Goal: Contribute content: Contribute content

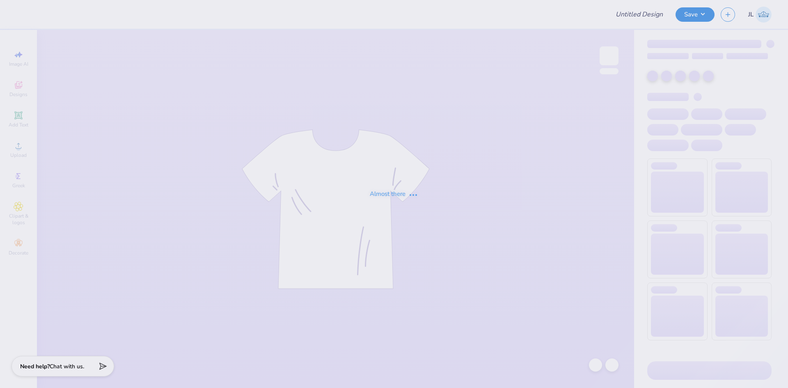
type input "shirt 2"
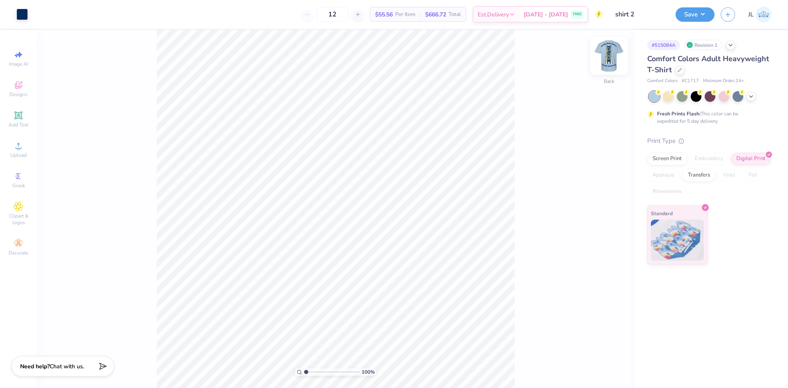
click at [608, 62] on img at bounding box center [608, 55] width 33 height 33
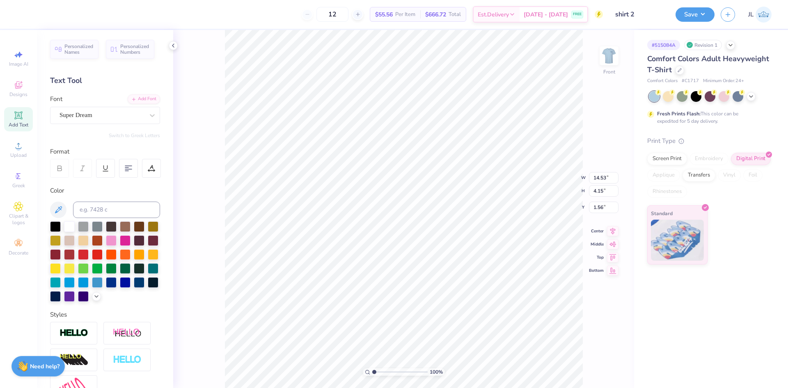
scroll to position [7, 1]
type textarea "Delta Delta Delta"
type input "13.94"
type input "4.03"
type input "1.62"
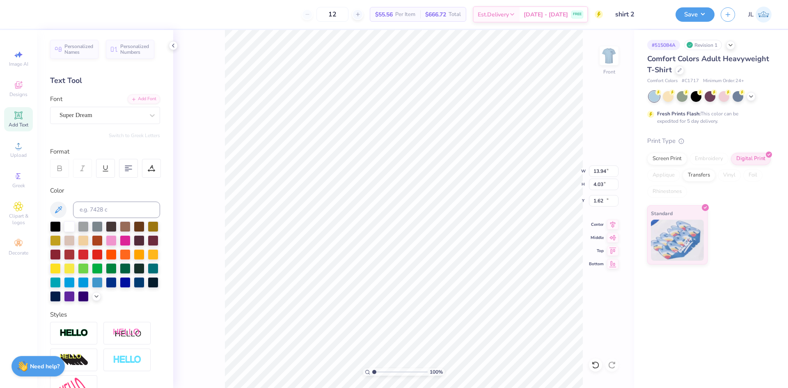
type input "13.50"
type input "2.72"
type input "21.37"
type textarea "Philadelphia, PA"
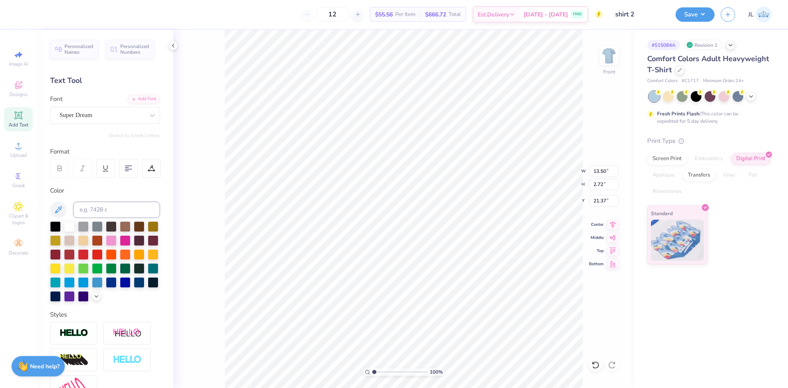
scroll to position [7, 3]
type input "11.55"
type input "2.89"
type input "21.29"
click at [600, 187] on input "22.56" at bounding box center [604, 183] width 30 height 11
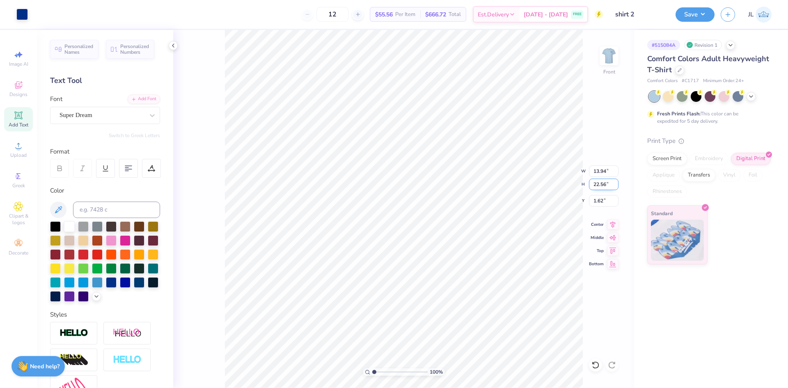
click at [600, 187] on input "22.56" at bounding box center [604, 183] width 30 height 11
type input "18"
type input "11.13"
type input "18.00"
type input "3.90"
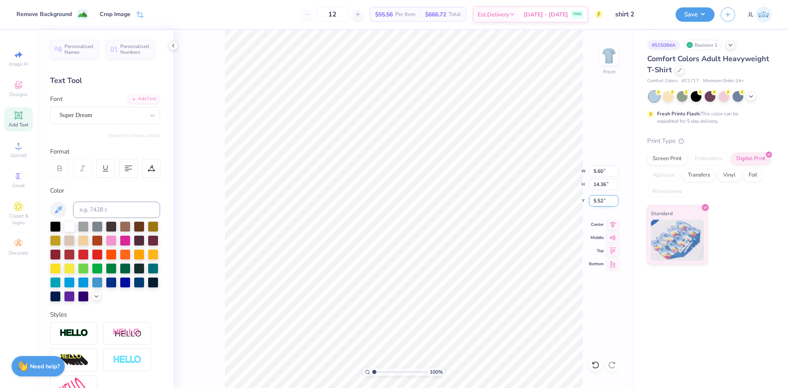
drag, startPoint x: 608, startPoint y: 199, endPoint x: 591, endPoint y: 200, distance: 17.7
type input "5.52"
click at [591, 200] on input "5.52" at bounding box center [604, 200] width 30 height 11
click at [599, 202] on input "3.90" at bounding box center [604, 200] width 30 height 11
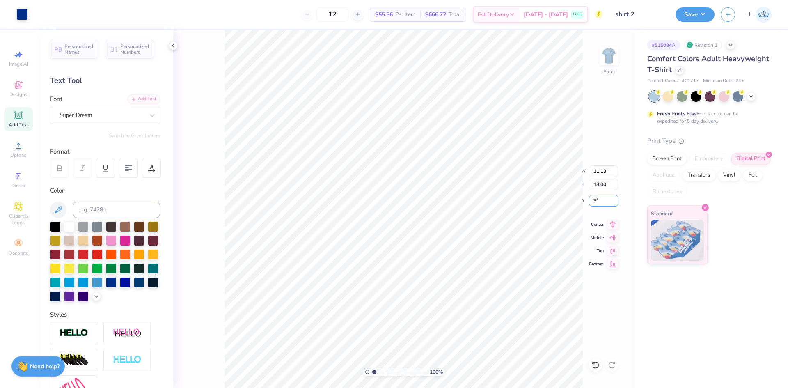
type input "3.00"
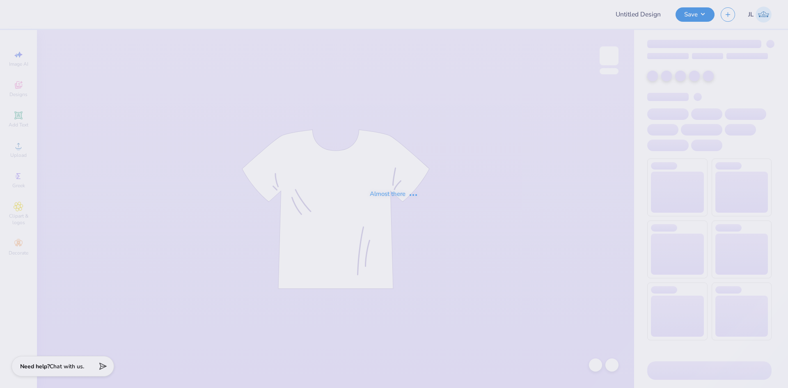
type input "Mehr Bhatua"
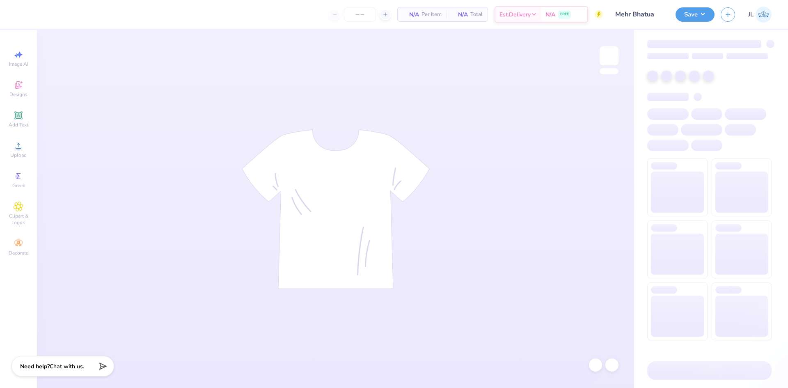
type input "10"
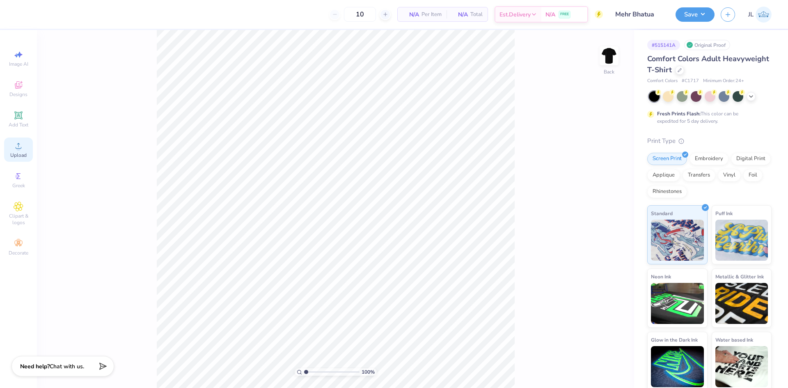
click at [22, 150] on icon at bounding box center [19, 146] width 10 height 10
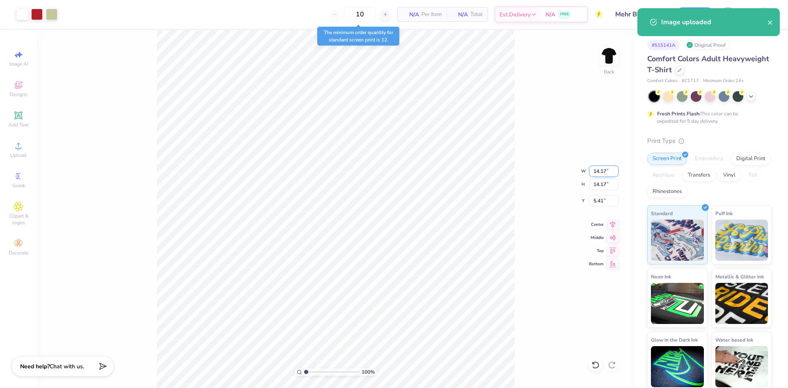
click at [595, 171] on input "14.17" at bounding box center [604, 170] width 30 height 11
type input "10.00"
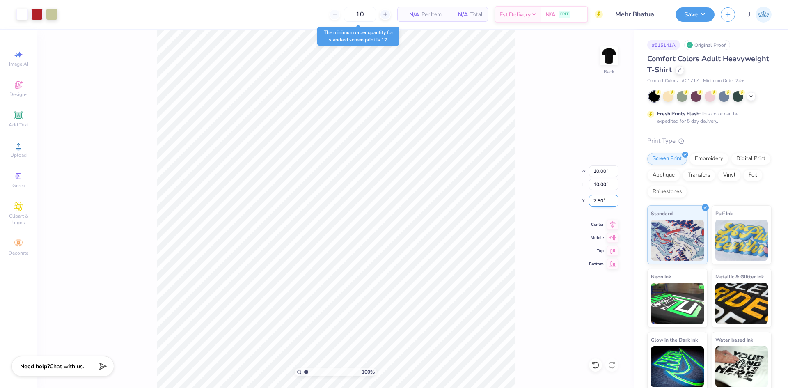
click at [600, 200] on input "7.50" at bounding box center [604, 200] width 30 height 11
type input "3.00"
click at [597, 175] on input "10.00" at bounding box center [604, 170] width 30 height 11
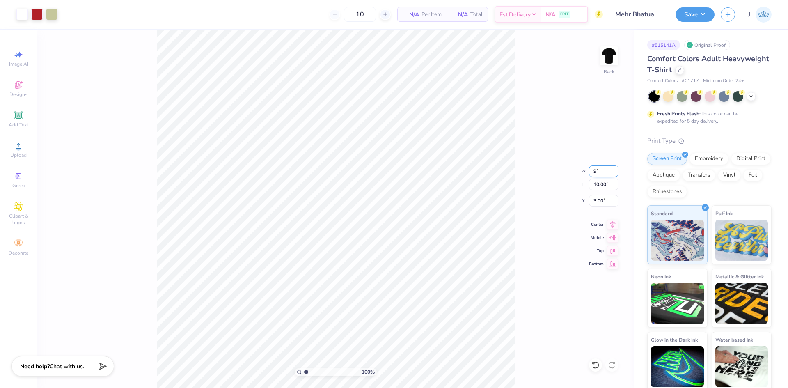
type input "9.00"
type input "3.50"
click at [595, 172] on input "9.00" at bounding box center [604, 170] width 30 height 11
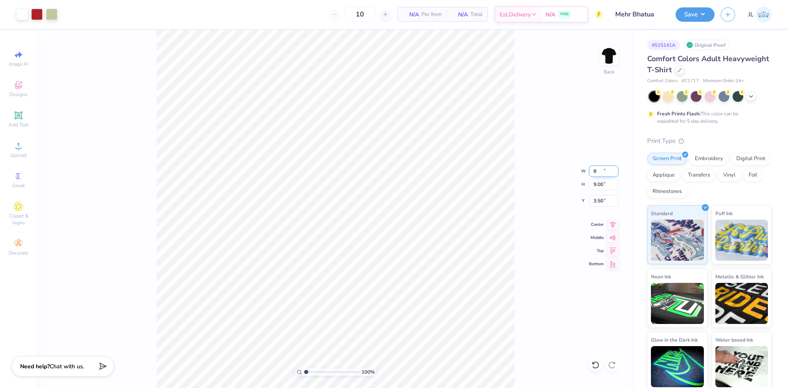
type input "8.00"
click at [595, 200] on input "4.00" at bounding box center [604, 200] width 30 height 11
type input "3.00"
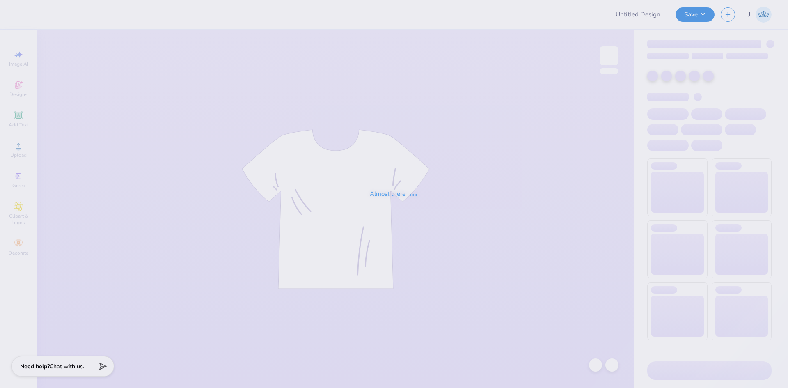
type input "shirt 2"
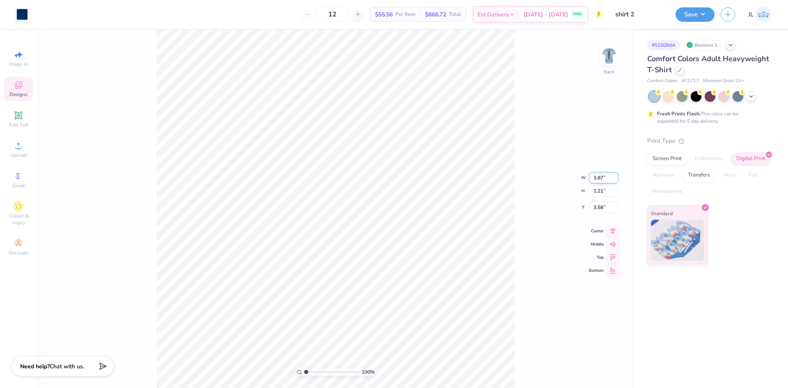
click at [594, 177] on input "3.87" at bounding box center [604, 177] width 30 height 11
type input "4.00"
type input "1.25"
click at [598, 201] on input "3.56" at bounding box center [604, 200] width 30 height 11
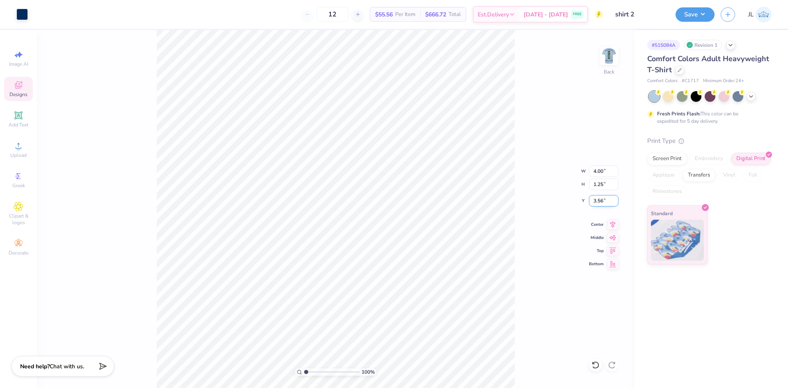
click at [597, 201] on input "3.56" at bounding box center [604, 200] width 30 height 11
type input "3.00"
click at [612, 53] on img at bounding box center [608, 55] width 33 height 33
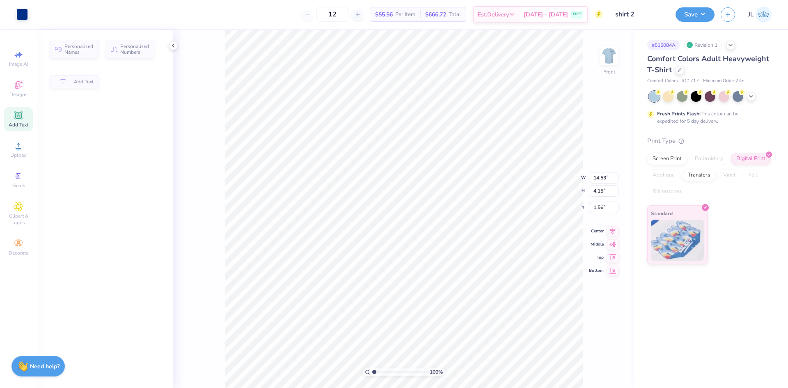
type input "14.53"
type input "4.15"
type input "1.56"
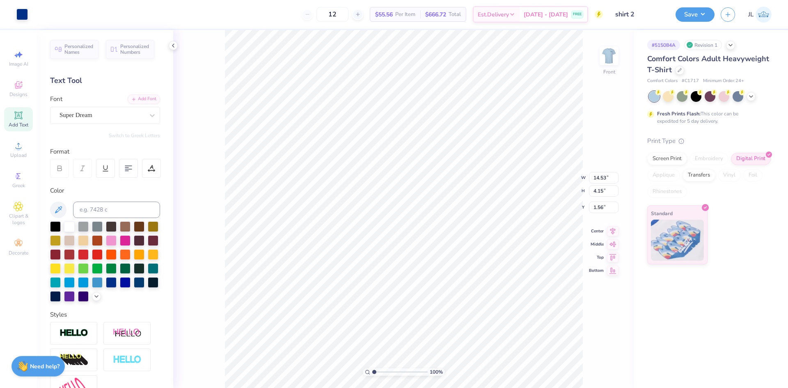
scroll to position [7, 1]
type textarea "Delta Delta Delta"
type input "13.94"
type input "4.03"
type input "1.62"
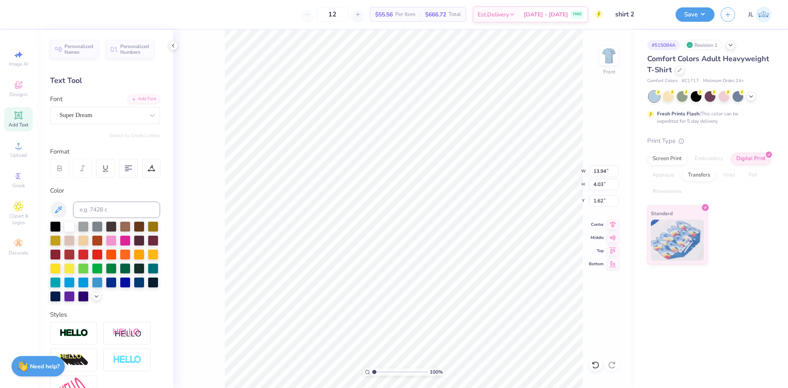
type input "13.50"
type input "2.72"
type input "21.37"
type textarea "[GEOGRAPHIC_DATA], [GEOGRAPHIC_DATA]"
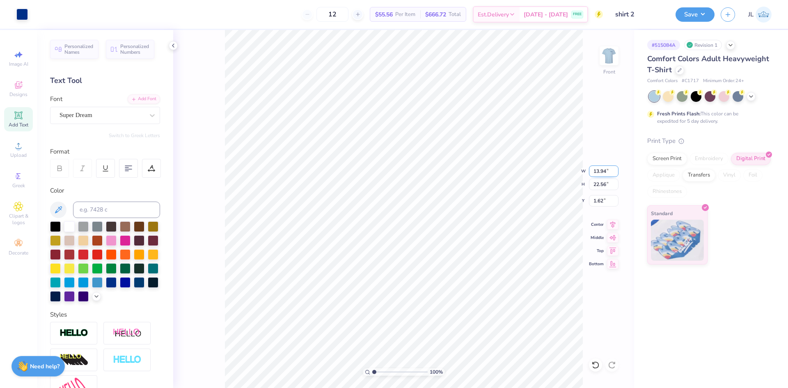
click at [600, 172] on input "13.94" at bounding box center [604, 170] width 30 height 11
click at [604, 185] on input "22.56" at bounding box center [604, 183] width 30 height 11
type input "18"
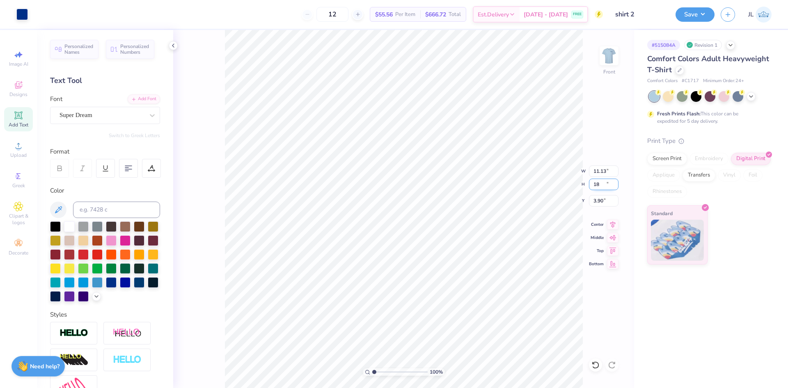
type input "11.13"
type input "18.00"
click at [595, 202] on input "3.90" at bounding box center [604, 200] width 30 height 11
type input "3.00"
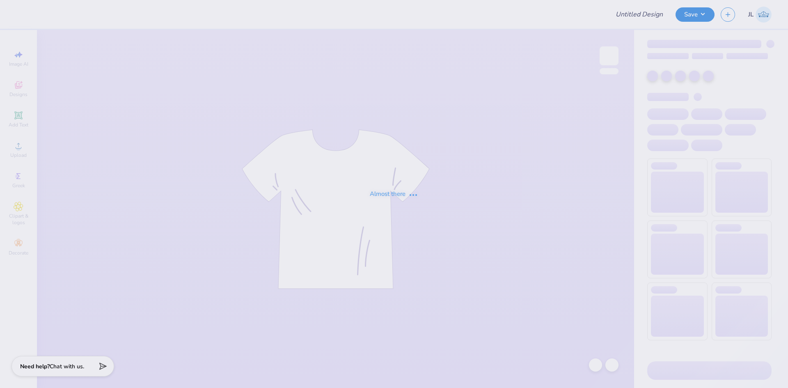
type input "shirt 2"
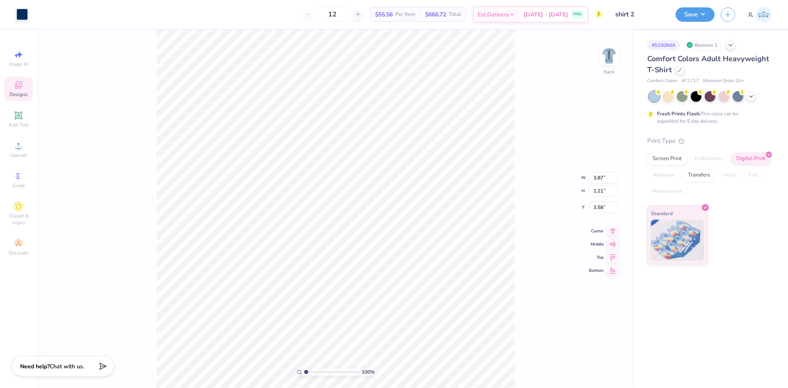
click at [588, 182] on div "100 % Back W 3.87 3.87 " H 1.21 1.21 " Y 3.58 3.58 " Center Middle Top Bottom" at bounding box center [335, 209] width 597 height 358
click at [593, 176] on input "3.87" at bounding box center [604, 177] width 30 height 11
type input "4.00"
type input "1.25"
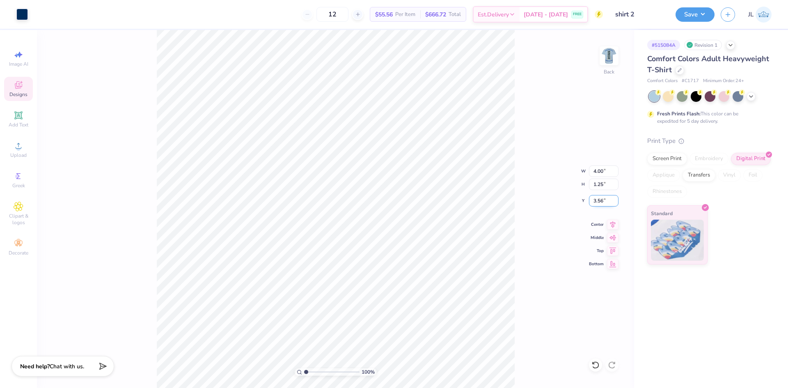
click at [602, 198] on input "3.56" at bounding box center [604, 200] width 30 height 11
type input "3.00"
click at [541, 162] on div "100 % Back W 4.00 4.00 " H 1.25 1.25 " Y 3.00 3.00 " Center Middle Top Bottom" at bounding box center [335, 209] width 597 height 358
click at [597, 62] on div "100 % Back" at bounding box center [335, 209] width 597 height 358
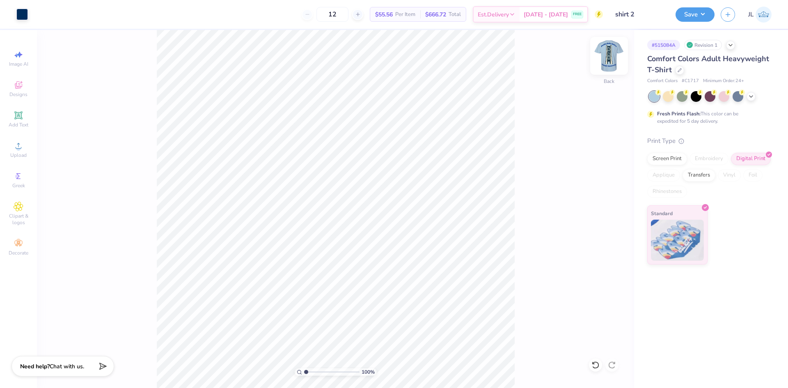
click at [604, 58] on img at bounding box center [608, 55] width 33 height 33
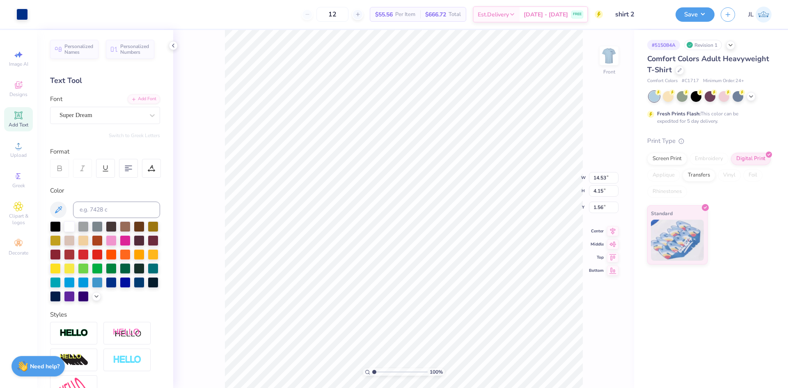
scroll to position [7, 1]
type textarea "Delta Delta Delta"
type input "13.94"
type input "4.03"
type input "1.62"
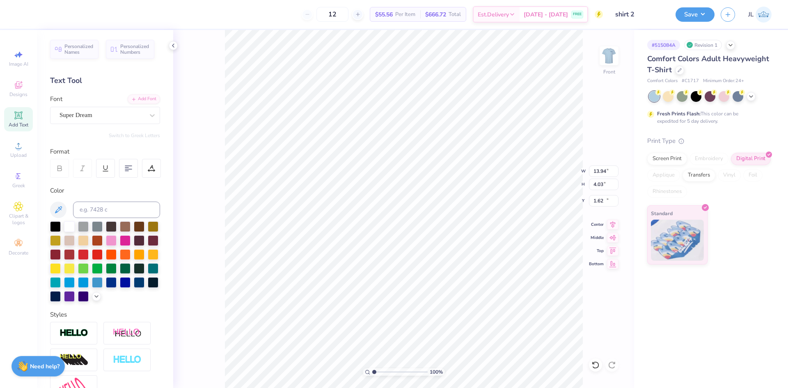
type input "13.50"
type input "2.72"
type input "21.37"
type textarea "Philadelphia, PA"
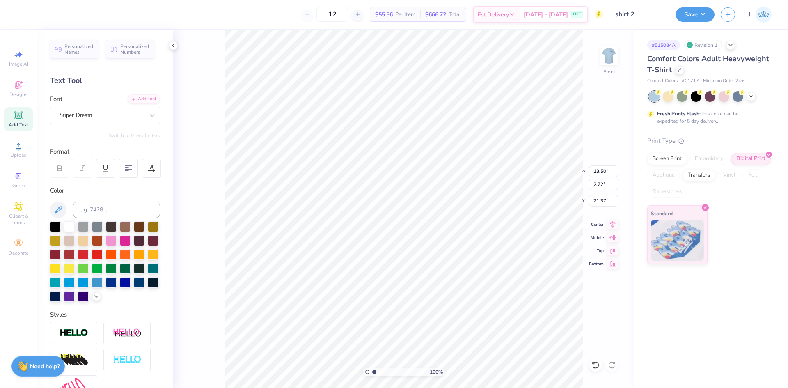
scroll to position [7, 3]
type input "11.55"
type input "2.89"
type input "21.29"
click at [600, 184] on input "22.56" at bounding box center [604, 183] width 30 height 11
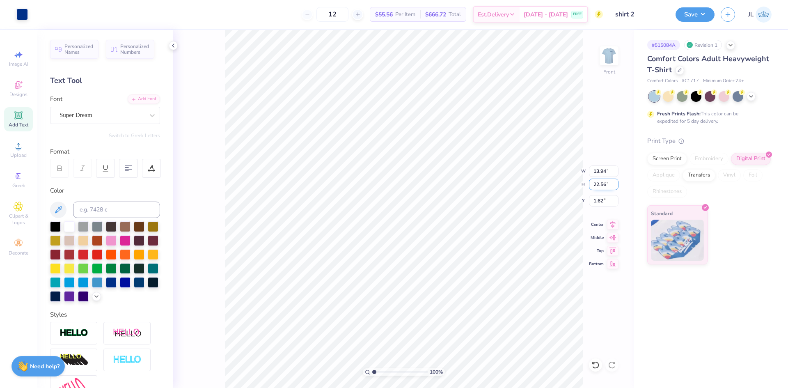
click at [600, 184] on input "22.56" at bounding box center [604, 183] width 30 height 11
type input "18"
type input "11.13"
type input "18.00"
click at [596, 197] on input "3.90" at bounding box center [604, 200] width 30 height 11
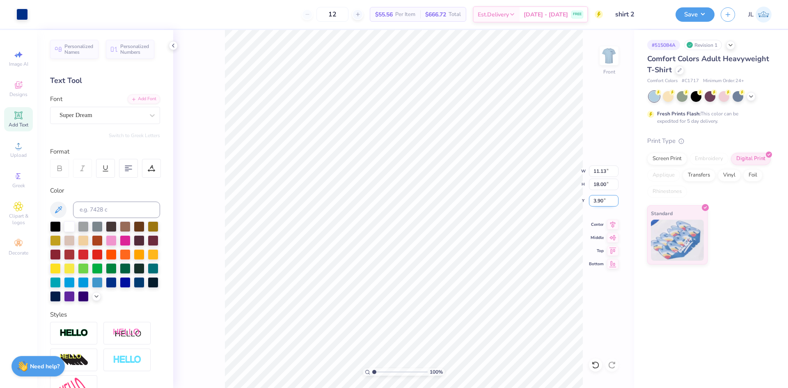
click at [596, 197] on input "3.90" at bounding box center [604, 200] width 30 height 11
type input "3.00"
click at [27, 153] on div "Upload" at bounding box center [18, 149] width 29 height 24
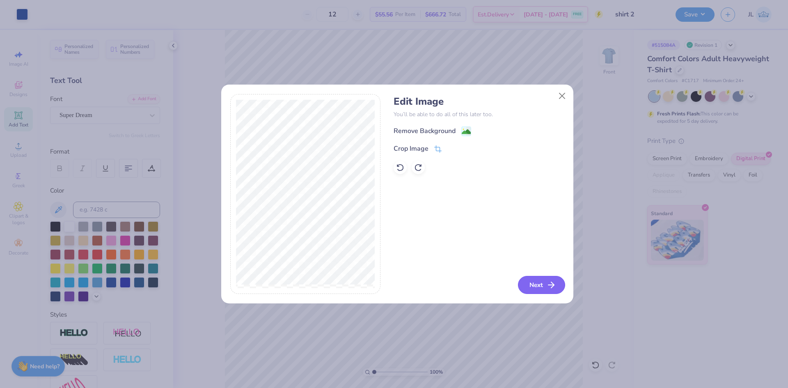
click at [540, 284] on button "Next" at bounding box center [541, 285] width 47 height 18
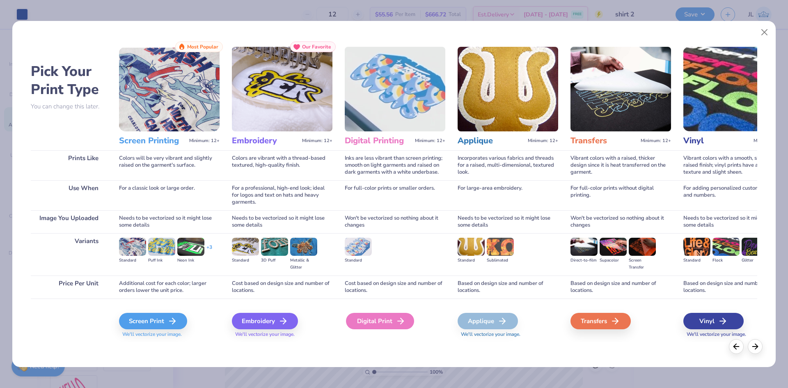
click at [368, 319] on div "Digital Print" at bounding box center [380, 321] width 68 height 16
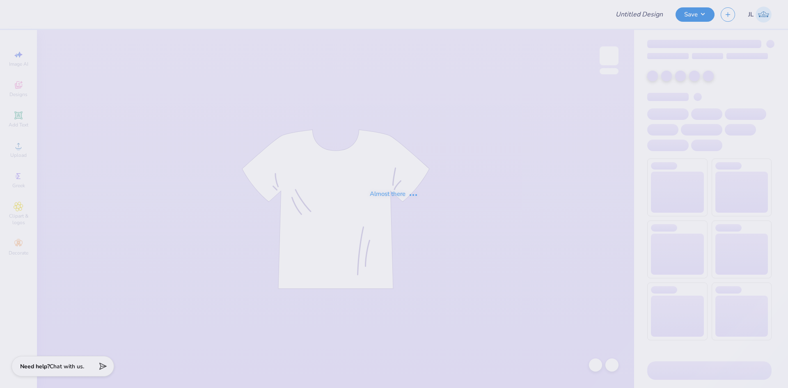
type input "possible bc shirt"
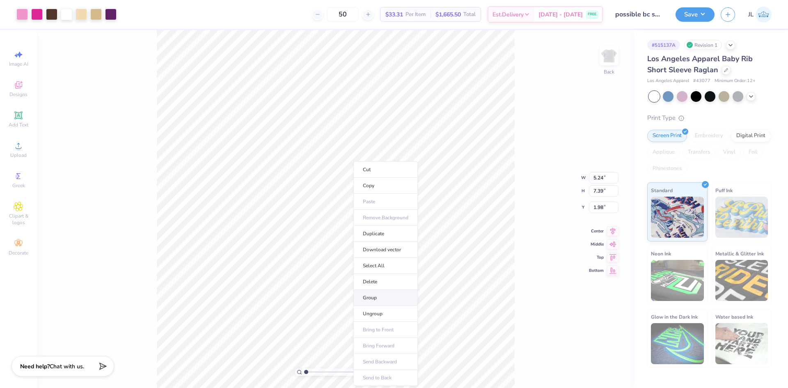
click at [399, 298] on li "Group" at bounding box center [385, 298] width 64 height 16
click at [375, 247] on li "Download vector" at bounding box center [371, 250] width 64 height 16
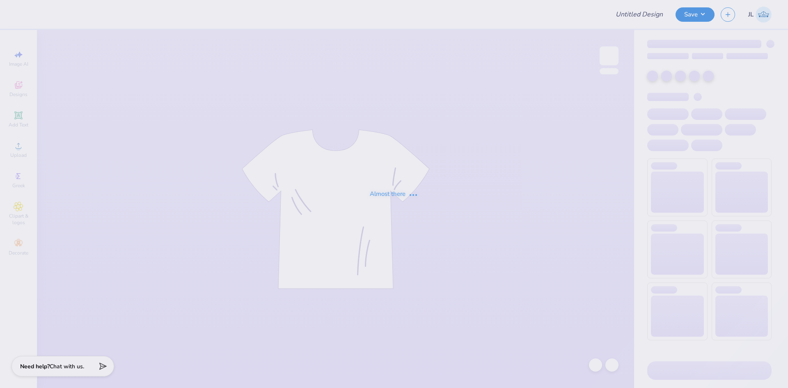
type input "possible bc shirt"
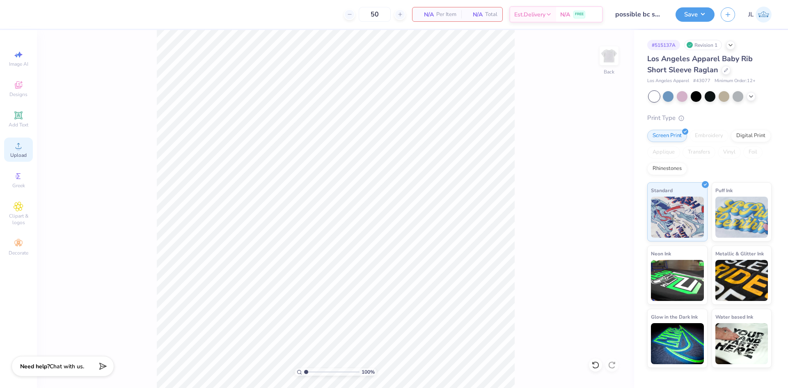
click at [18, 145] on icon at bounding box center [19, 146] width 10 height 10
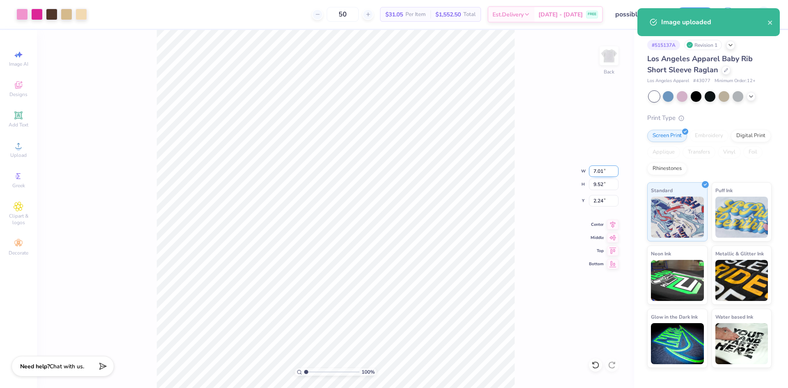
click at [599, 173] on input "7.01" at bounding box center [604, 170] width 30 height 11
type input "5.00"
type input "6.79"
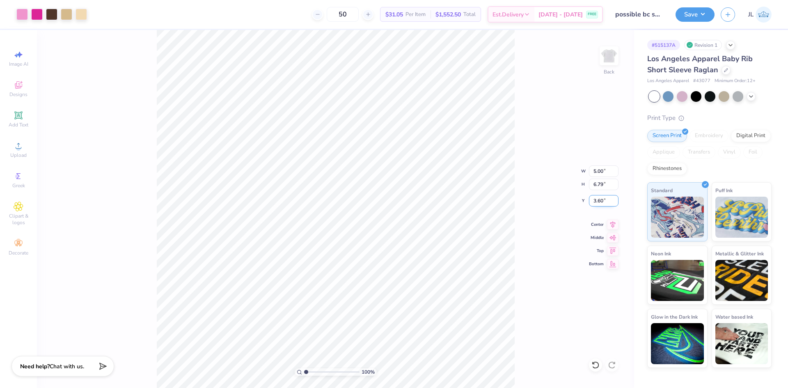
click at [597, 201] on input "3.60" at bounding box center [604, 200] width 30 height 11
type input "1.50"
click at [521, 242] on div "100 % Back W 5.00 5.00 " H 6.79 6.79 " Y 1.50 1.50 " Center Middle Top Bottom" at bounding box center [335, 209] width 597 height 358
click at [596, 198] on input "1.50" at bounding box center [604, 200] width 30 height 11
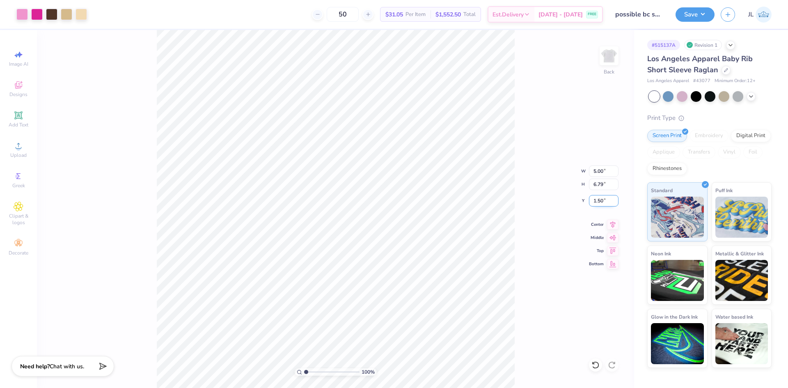
click at [596, 198] on input "1.50" at bounding box center [604, 200] width 30 height 11
type input "3.00"
click at [520, 224] on div "100 % Back W 5.00 5.00 " H 6.79 6.79 " Y 3.00 3.00 " Center Middle Top Bottom" at bounding box center [335, 209] width 597 height 358
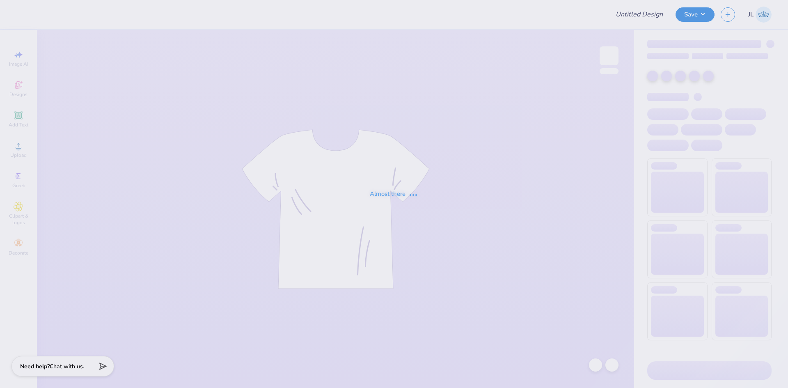
type input "Mehr Bhatua"
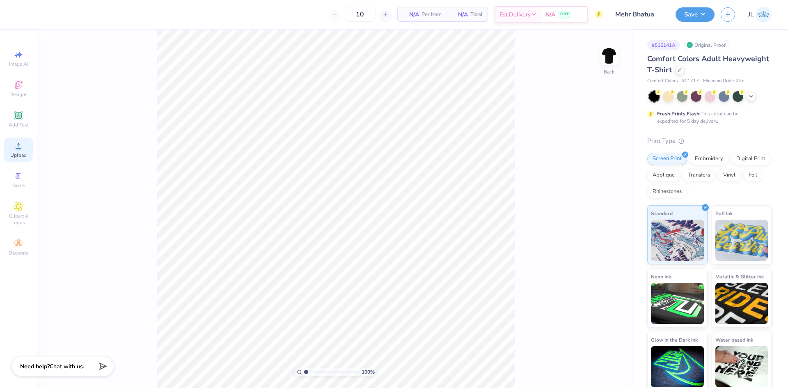
click at [20, 145] on icon at bounding box center [19, 146] width 10 height 10
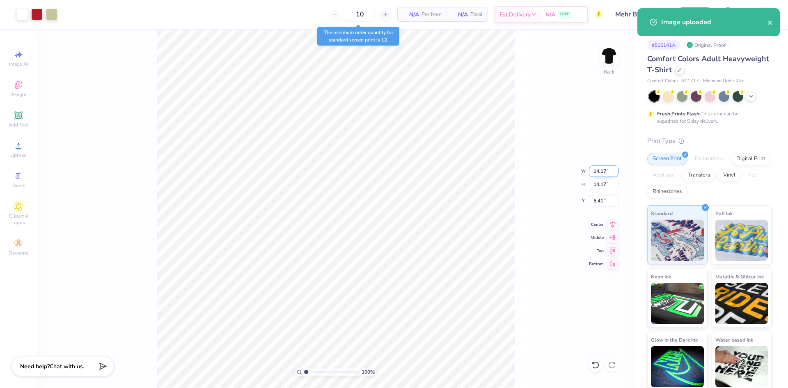
click at [603, 173] on input "14.17" at bounding box center [604, 170] width 30 height 11
click at [603, 172] on input "14.17" at bounding box center [604, 170] width 30 height 11
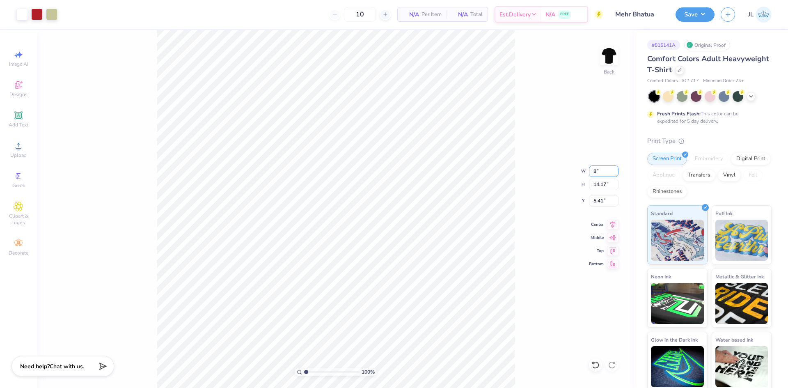
type input "8.00"
click at [596, 199] on input "8.50" at bounding box center [604, 200] width 30 height 11
type input "3.00"
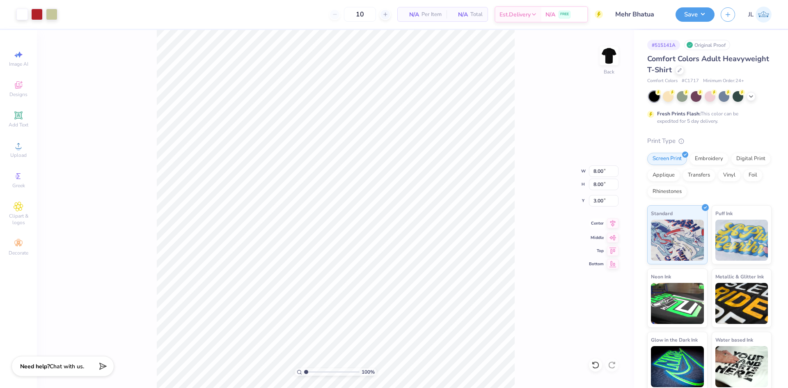
click at [613, 225] on icon at bounding box center [612, 223] width 5 height 7
click at [700, 18] on button "Save" at bounding box center [694, 13] width 39 height 14
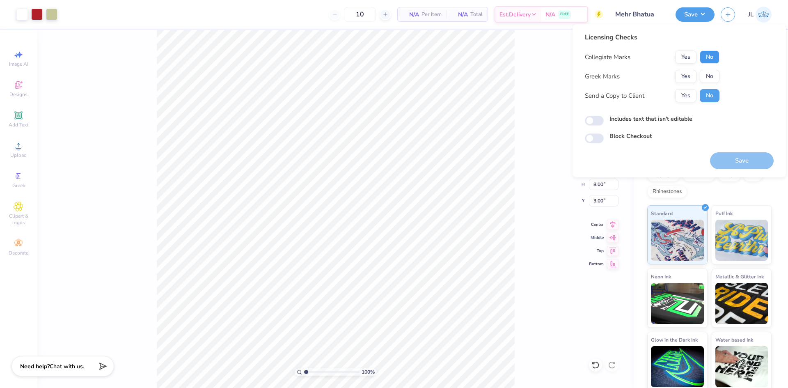
click at [708, 57] on button "No" at bounding box center [710, 56] width 20 height 13
click at [709, 75] on button "No" at bounding box center [710, 76] width 20 height 13
click at [682, 95] on button "Yes" at bounding box center [685, 95] width 21 height 13
click at [727, 163] on button "Save" at bounding box center [742, 160] width 64 height 17
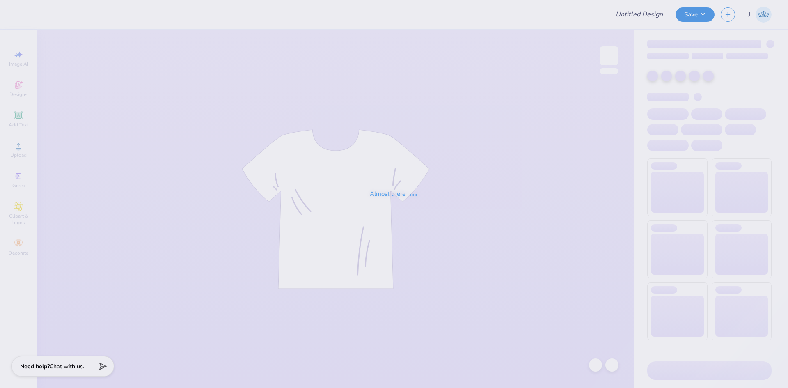
type input "IFC RHR"
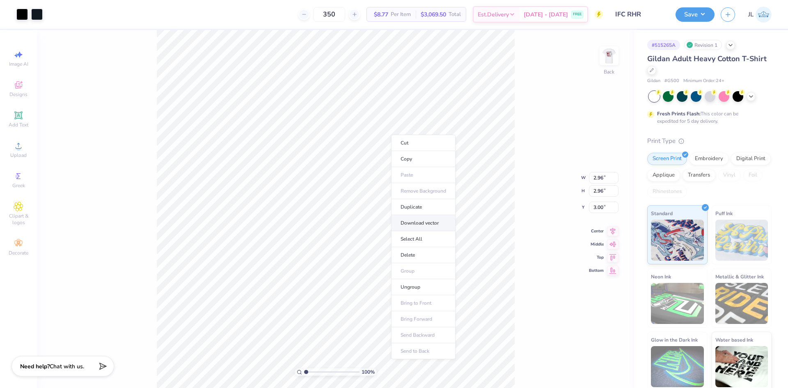
click at [437, 223] on li "Download vector" at bounding box center [423, 223] width 64 height 16
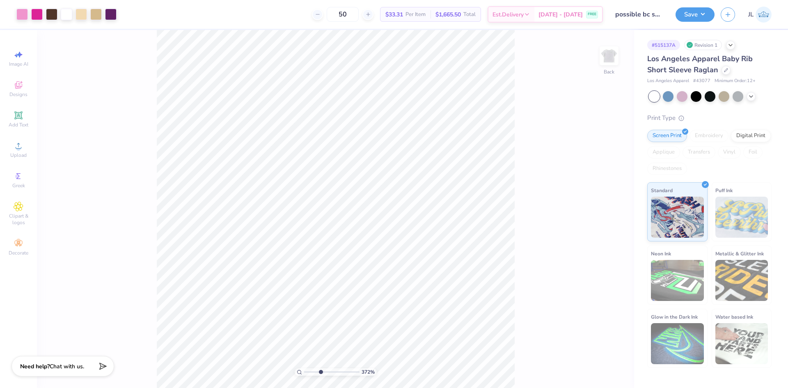
drag, startPoint x: 306, startPoint y: 371, endPoint x: 320, endPoint y: 368, distance: 13.9
type input "3.64"
click at [320, 368] on input "range" at bounding box center [331, 371] width 55 height 7
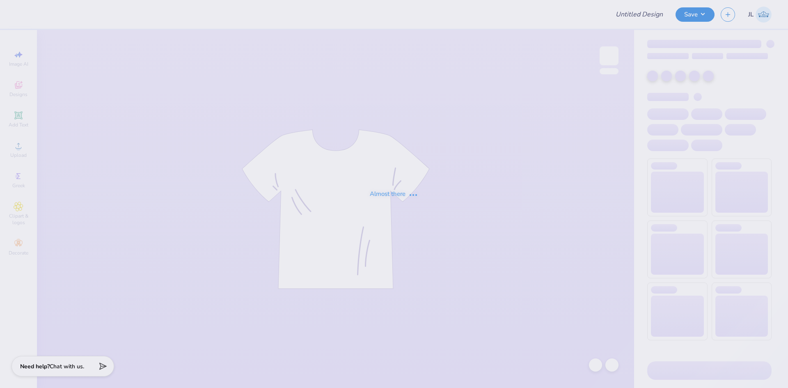
type input "IFC RHR"
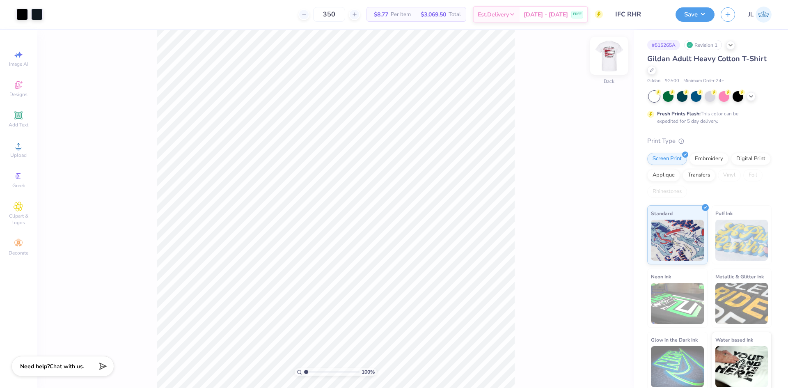
click at [607, 55] on img at bounding box center [608, 55] width 33 height 33
click at [537, 386] on div "100 % Front" at bounding box center [335, 209] width 597 height 358
click at [366, 270] on li "Group" at bounding box center [362, 271] width 64 height 16
click at [403, 226] on li "Download vector" at bounding box center [397, 225] width 64 height 16
click at [418, 281] on li "Ungroup" at bounding box center [409, 283] width 64 height 16
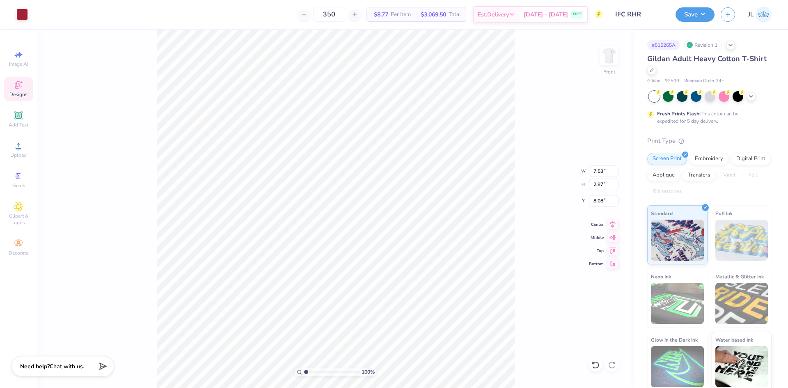
click at [23, 93] on span "Designs" at bounding box center [18, 94] width 18 height 7
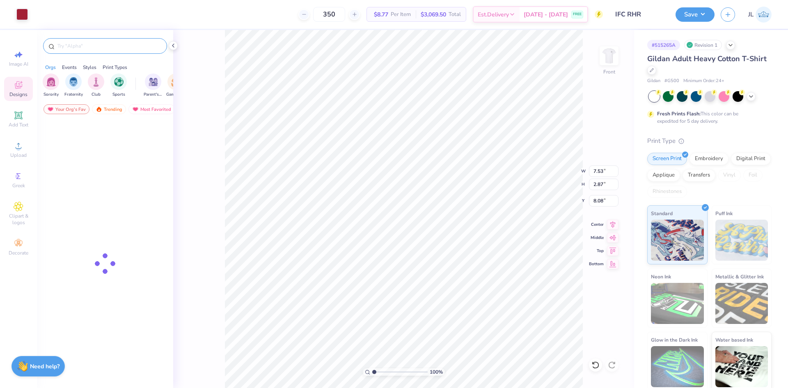
click at [104, 42] on input "text" at bounding box center [109, 46] width 105 height 8
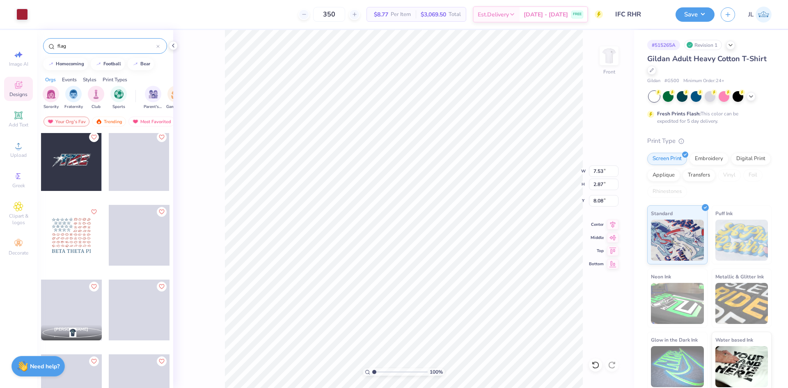
drag, startPoint x: 90, startPoint y: 44, endPoint x: 38, endPoint y: 43, distance: 52.5
click at [38, 43] on div "flag" at bounding box center [105, 44] width 136 height 28
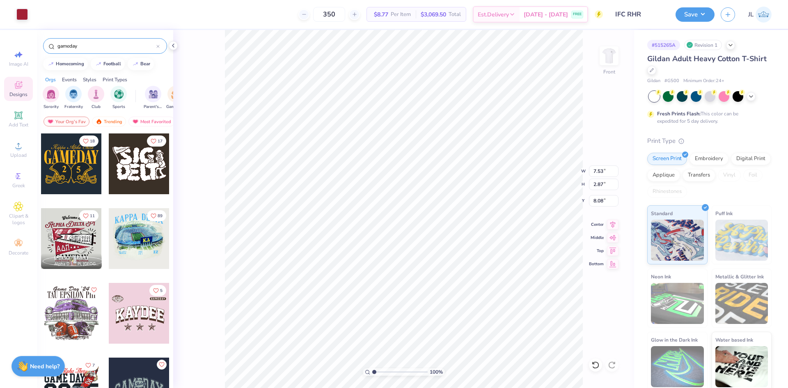
type input "gameday"
click at [78, 245] on div at bounding box center [71, 238] width 61 height 61
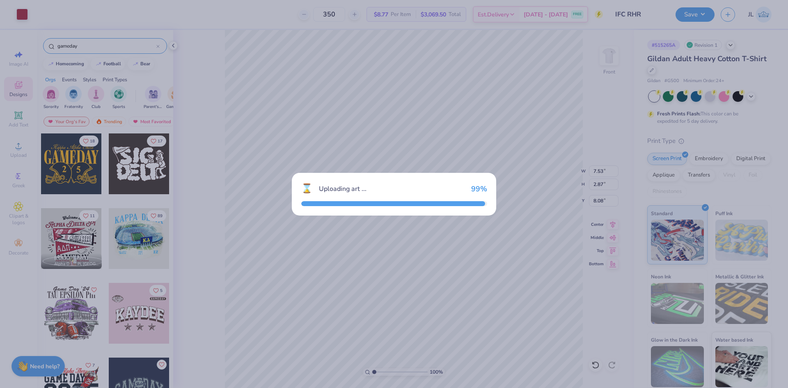
type input "12.03"
type input "11.00"
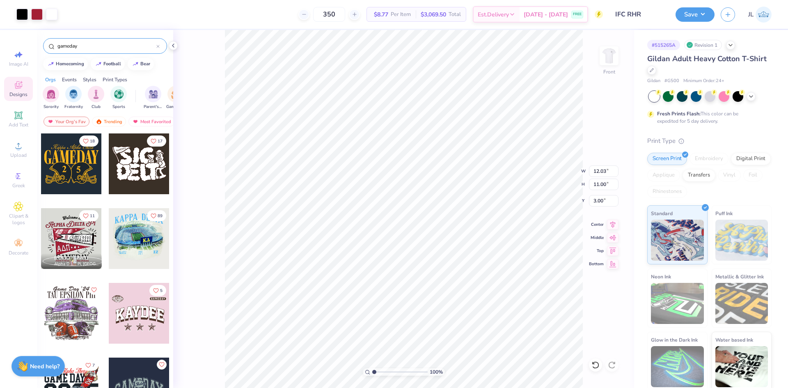
type input "14.25"
type input "1"
drag, startPoint x: 375, startPoint y: 372, endPoint x: 346, endPoint y: 362, distance: 30.0
click at [372, 368] on input "range" at bounding box center [399, 371] width 55 height 7
type input "12.92"
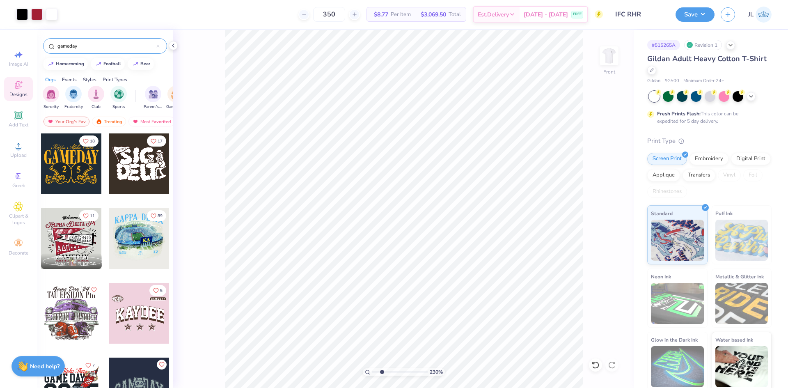
drag, startPoint x: 374, startPoint y: 371, endPoint x: 382, endPoint y: 368, distance: 7.7
click at [382, 369] on input "range" at bounding box center [399, 371] width 55 height 7
drag, startPoint x: 381, startPoint y: 371, endPoint x: 250, endPoint y: 344, distance: 133.6
type input "1"
click at [372, 368] on input "range" at bounding box center [399, 371] width 55 height 7
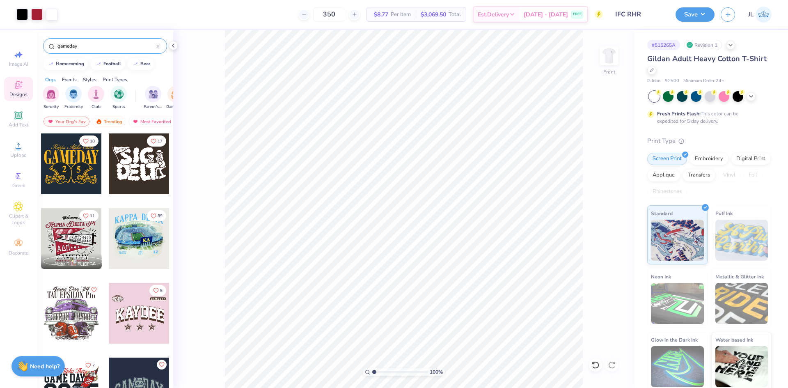
click at [53, 239] on div at bounding box center [71, 238] width 61 height 61
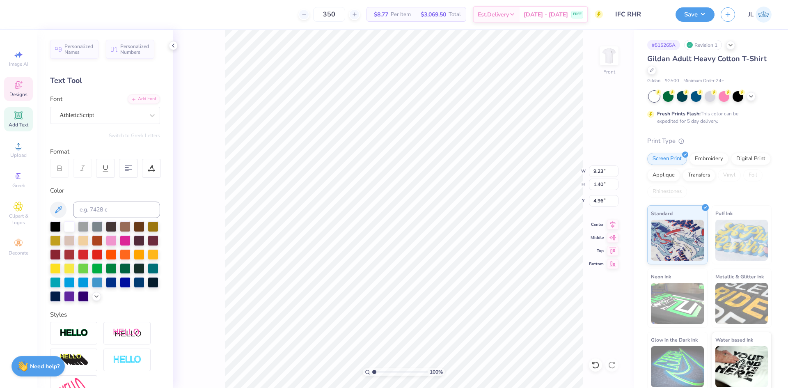
scroll to position [7, 1]
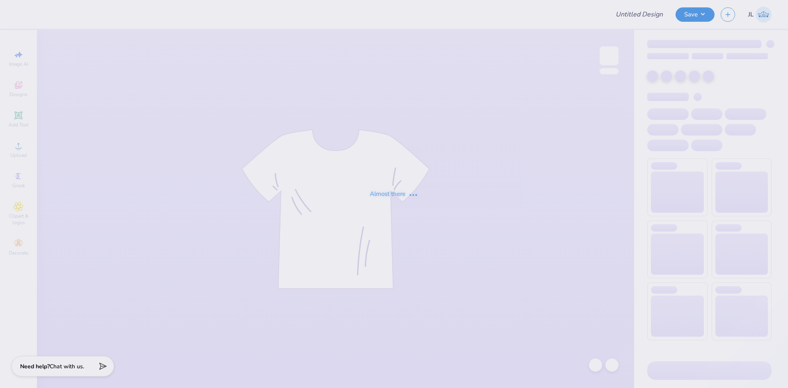
type input "IFC RHR"
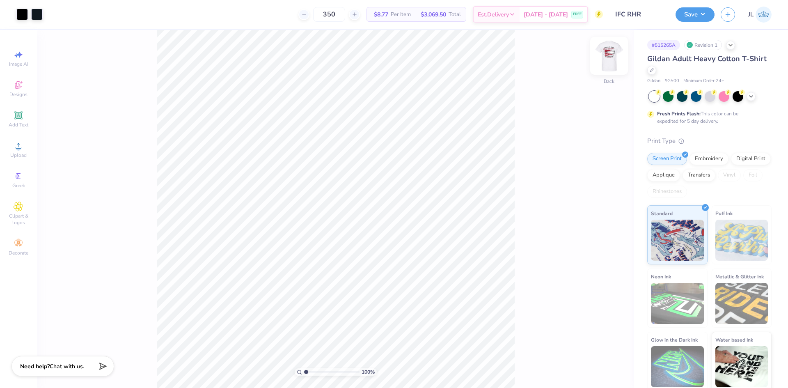
click at [614, 57] on img at bounding box center [608, 55] width 33 height 33
click at [611, 60] on img at bounding box center [608, 55] width 33 height 33
click at [14, 153] on span "Upload" at bounding box center [18, 155] width 16 height 7
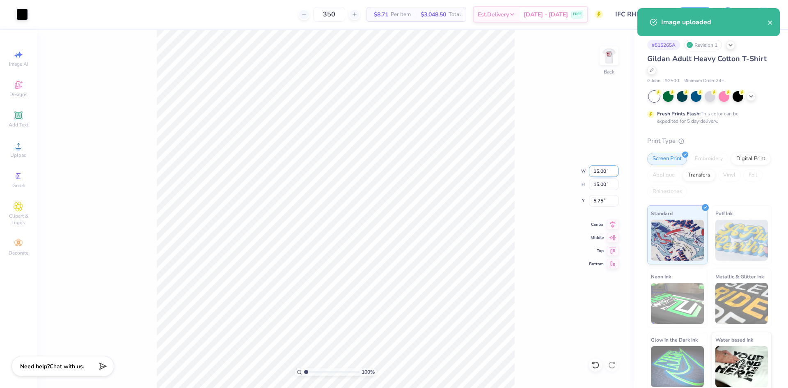
click at [595, 171] on input "15.00" at bounding box center [604, 170] width 30 height 11
type input "4.00"
click at [600, 202] on input "11.25" at bounding box center [604, 200] width 30 height 11
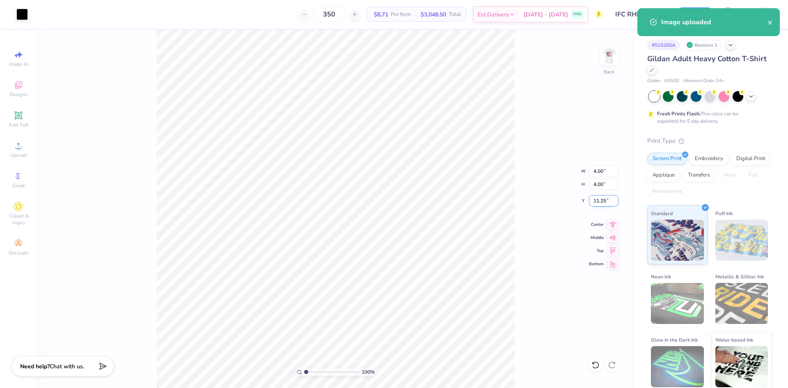
click at [600, 202] on input "11.25" at bounding box center [604, 200] width 30 height 11
type input "3.00"
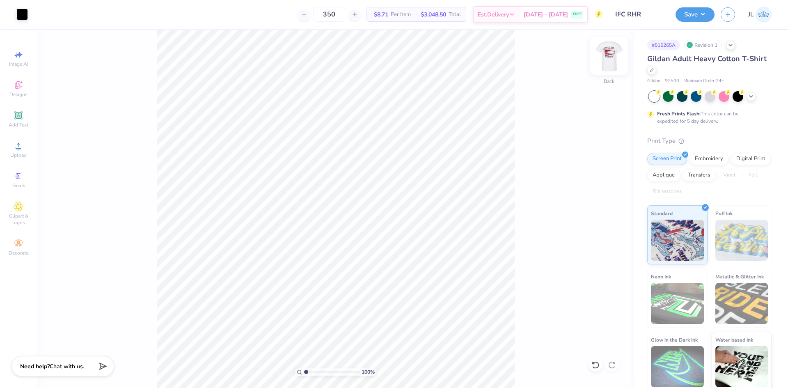
click at [605, 58] on img at bounding box center [608, 55] width 33 height 33
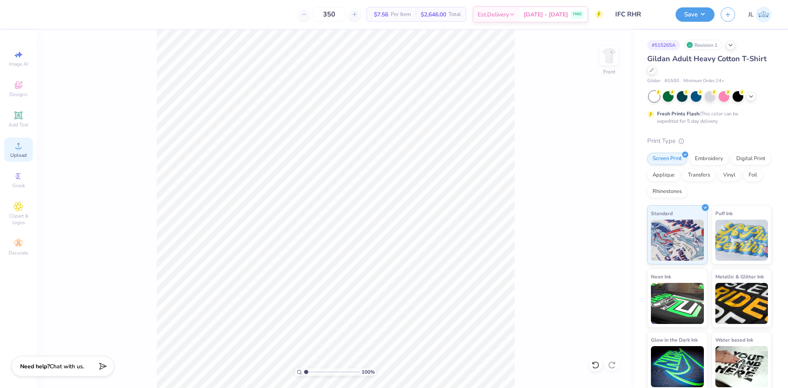
click at [25, 154] on span "Upload" at bounding box center [18, 155] width 16 height 7
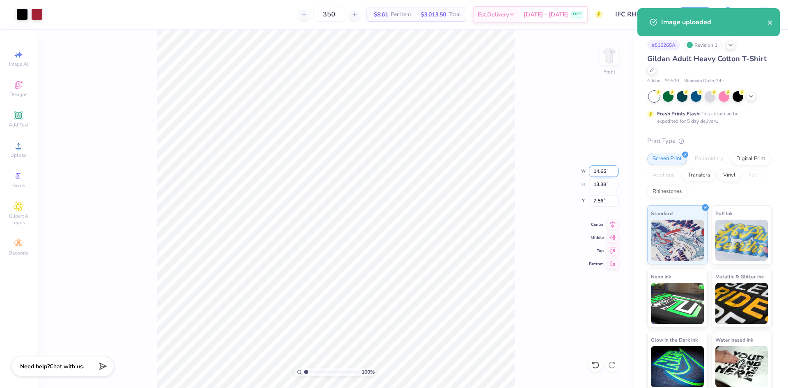
click at [601, 174] on input "14.65" at bounding box center [604, 170] width 30 height 11
type input "12.00"
type input "10.96"
click at [602, 204] on input "8.77" at bounding box center [604, 200] width 30 height 11
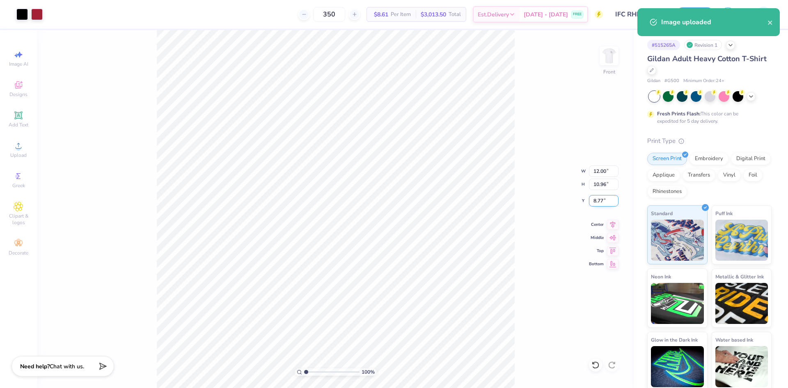
click at [602, 204] on input "8.77" at bounding box center [604, 200] width 30 height 11
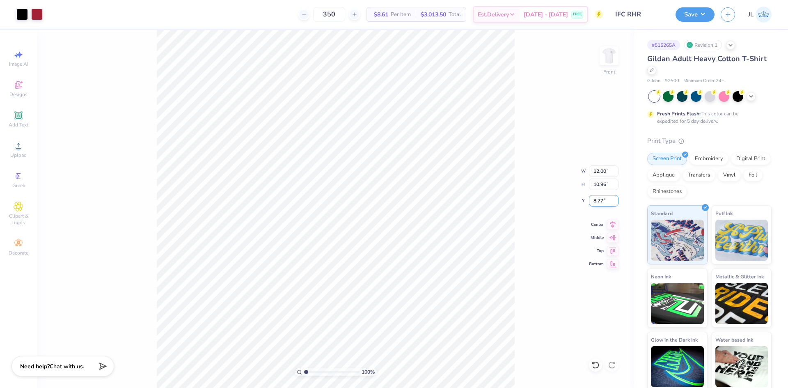
click at [598, 204] on input "8.77" at bounding box center [604, 200] width 30 height 11
type input "3.00"
drag, startPoint x: 611, startPoint y: 57, endPoint x: 733, endPoint y: 301, distance: 272.3
click at [611, 57] on img at bounding box center [609, 56] width 16 height 16
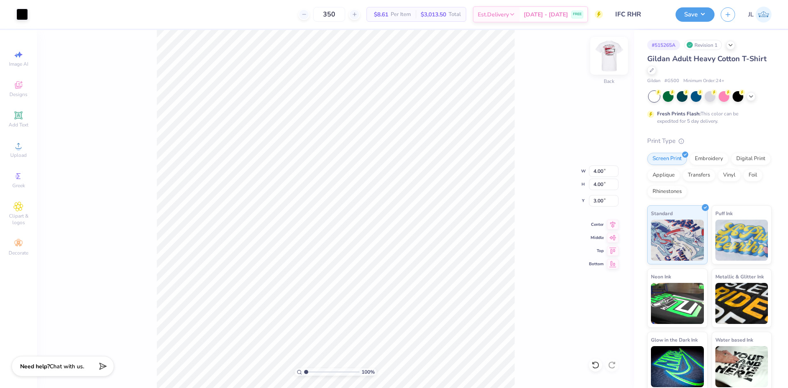
click at [613, 61] on img at bounding box center [608, 55] width 33 height 33
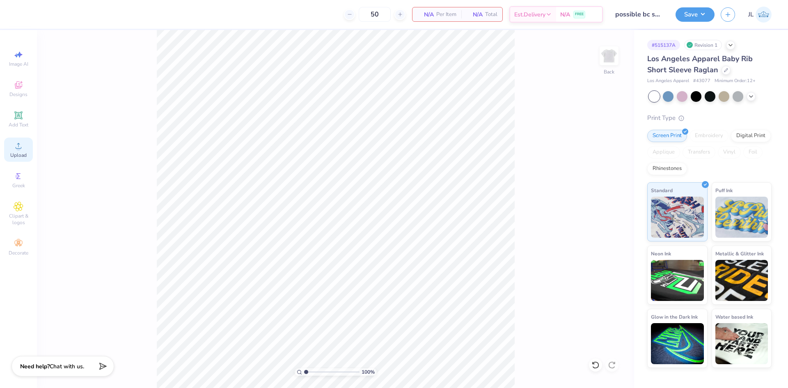
click at [23, 148] on div "Upload" at bounding box center [18, 149] width 29 height 24
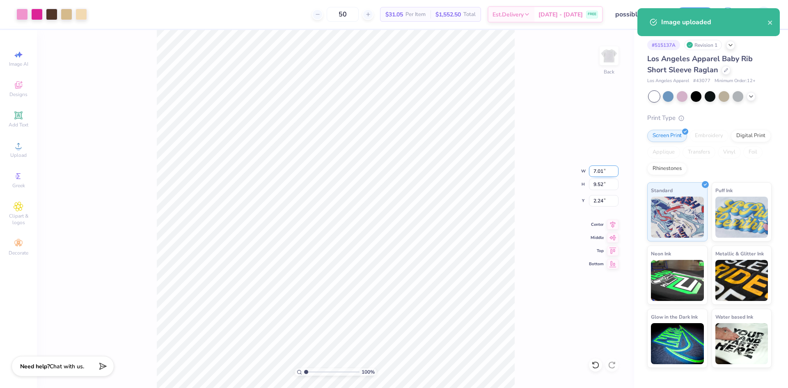
click at [595, 172] on input "7.01" at bounding box center [604, 170] width 30 height 11
type input "6.00"
type input "8.15"
click at [597, 202] on input "2.92" at bounding box center [604, 200] width 30 height 11
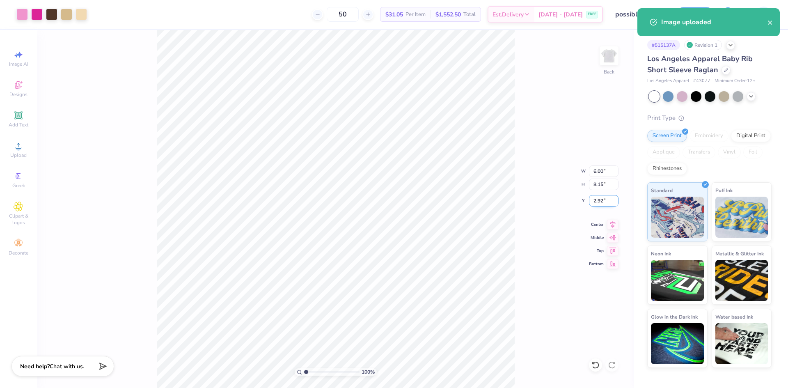
click at [597, 202] on input "2.92" at bounding box center [604, 200] width 30 height 11
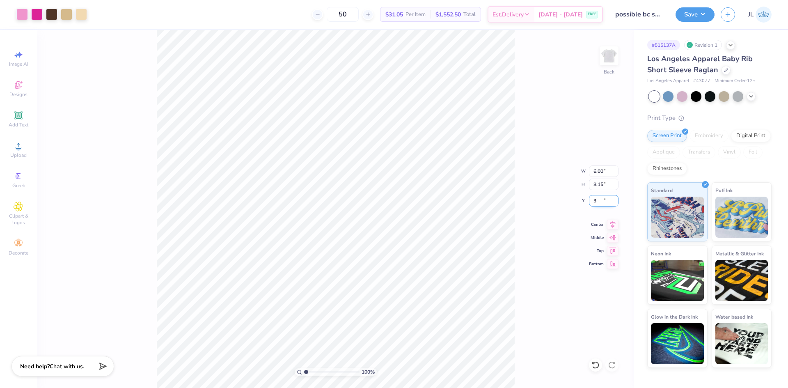
type input "3.00"
drag, startPoint x: 606, startPoint y: 172, endPoint x: 542, endPoint y: 164, distance: 64.5
click at [542, 164] on div "100 % Back W 6.00 6.00 " H 8.15 8.15 " Y 3.00 3.00 " Center Middle Top Bottom" at bounding box center [335, 209] width 597 height 358
click at [597, 169] on input "6.00" at bounding box center [604, 170] width 30 height 11
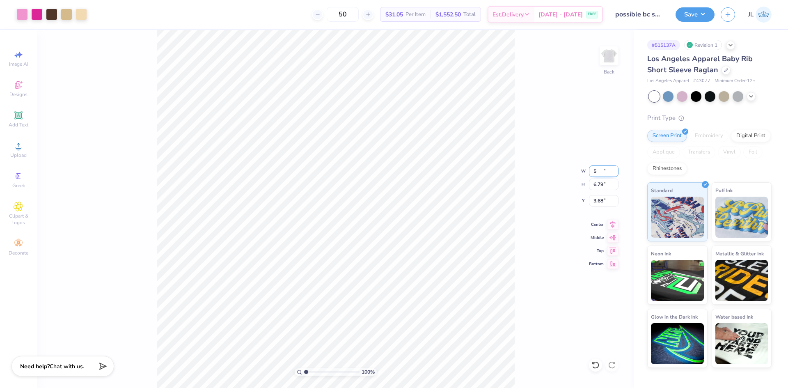
type input "5.00"
type input "6.79"
type input "3.68"
click at [544, 229] on div "100 % Back W 5.00 5.00 " H 6.79 6.79 " Y 3.68 3.68 " Center Middle Top Bottom" at bounding box center [335, 209] width 597 height 358
click at [601, 203] on input "3.68" at bounding box center [604, 200] width 30 height 11
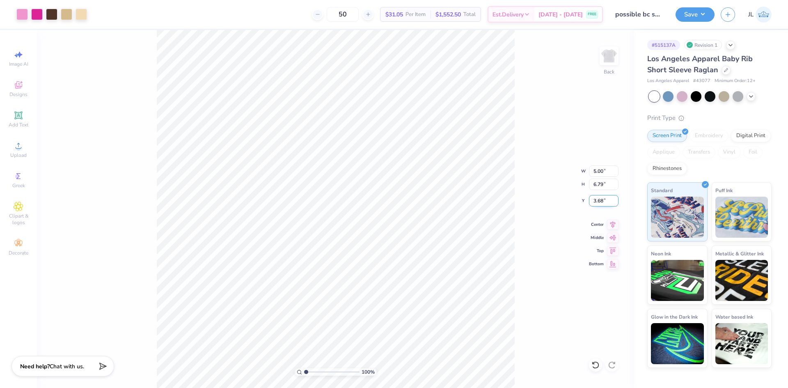
click at [601, 203] on input "3.68" at bounding box center [604, 200] width 30 height 11
type input "3.00"
click at [521, 217] on div "100 % Back W 5.00 5.00 " H 6.79 6.79 " Y 3.00 3.00 " Center Middle Top Bottom" at bounding box center [335, 209] width 597 height 358
click at [708, 17] on button "Save" at bounding box center [694, 13] width 39 height 14
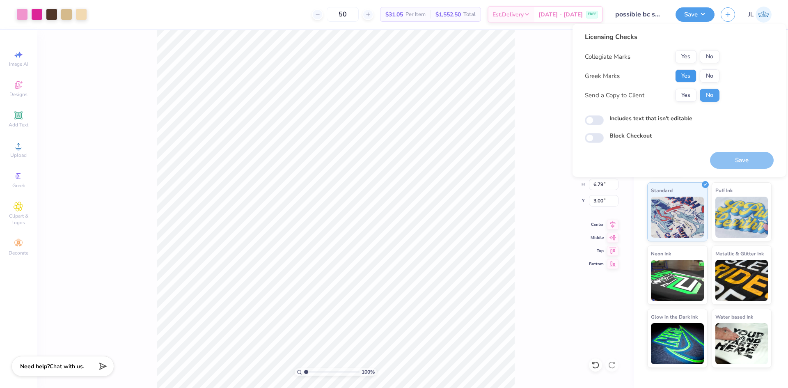
click at [688, 74] on button "Yes" at bounding box center [685, 75] width 21 height 13
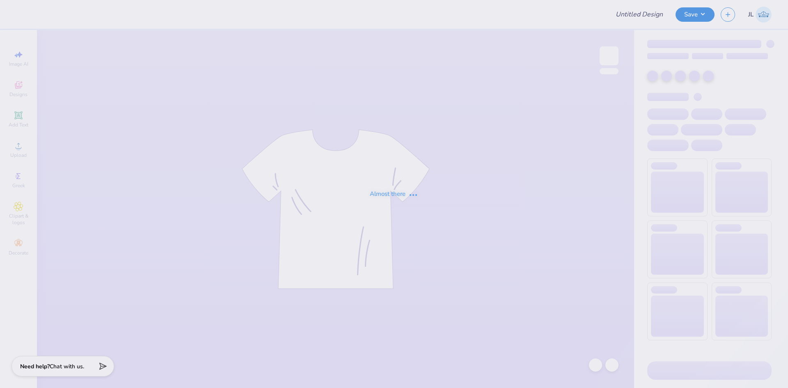
type input "BLSA Shirts"
